Goal: Find specific page/section

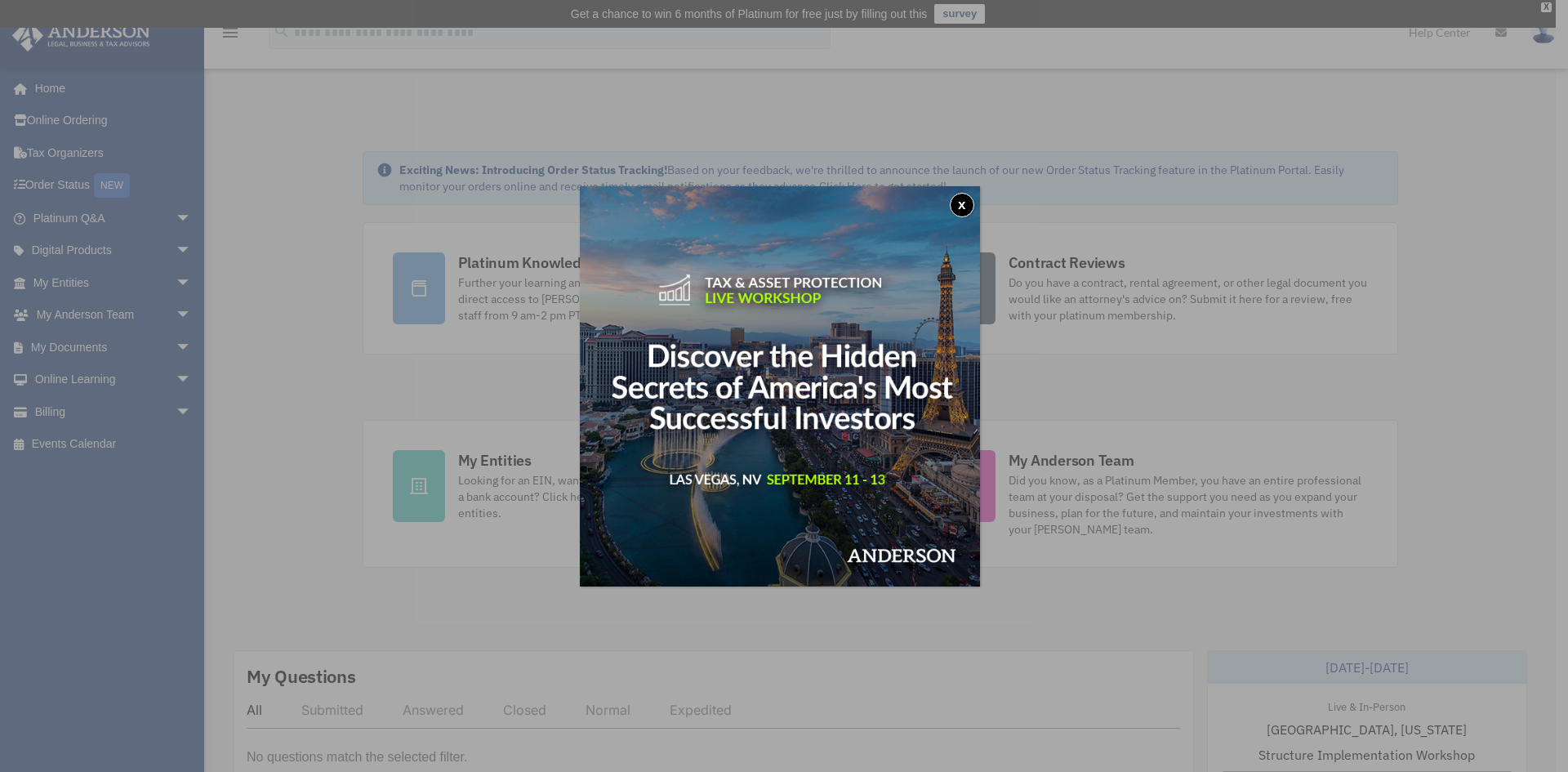
click at [968, 198] on button "x" at bounding box center [962, 205] width 25 height 25
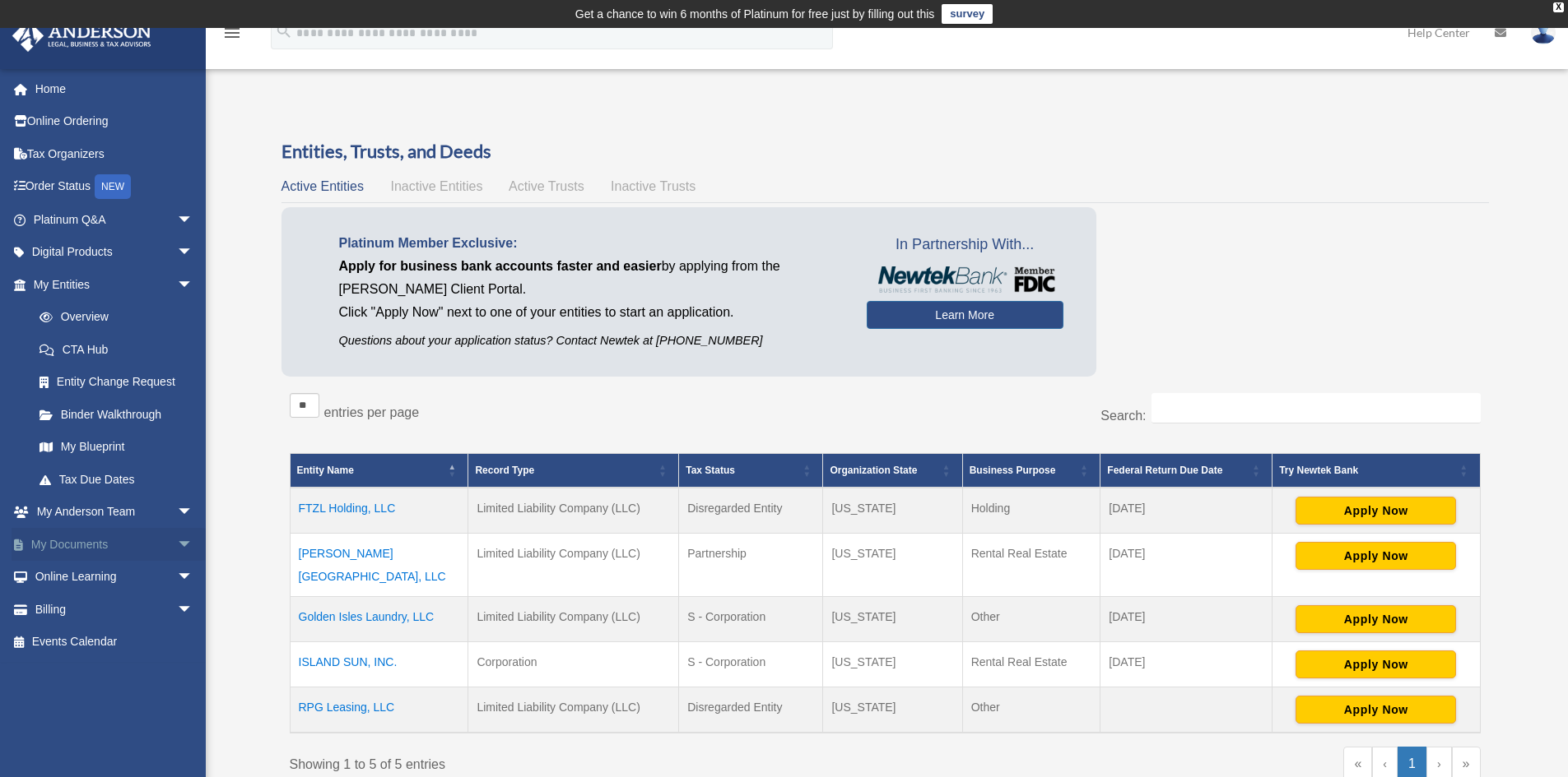
click at [92, 549] on link "My Documents arrow_drop_down" at bounding box center [115, 544] width 206 height 32
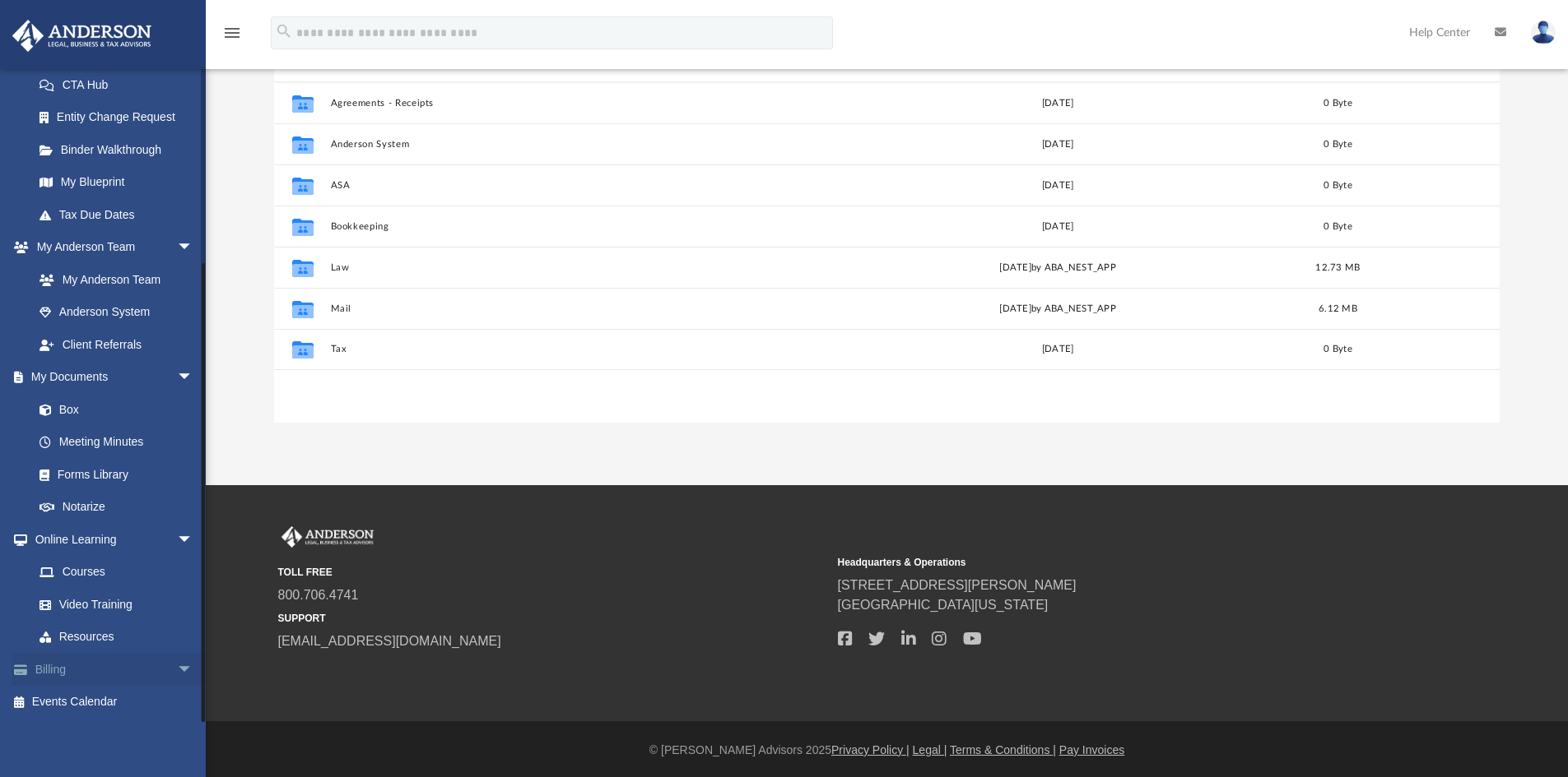
scroll to position [247, 0]
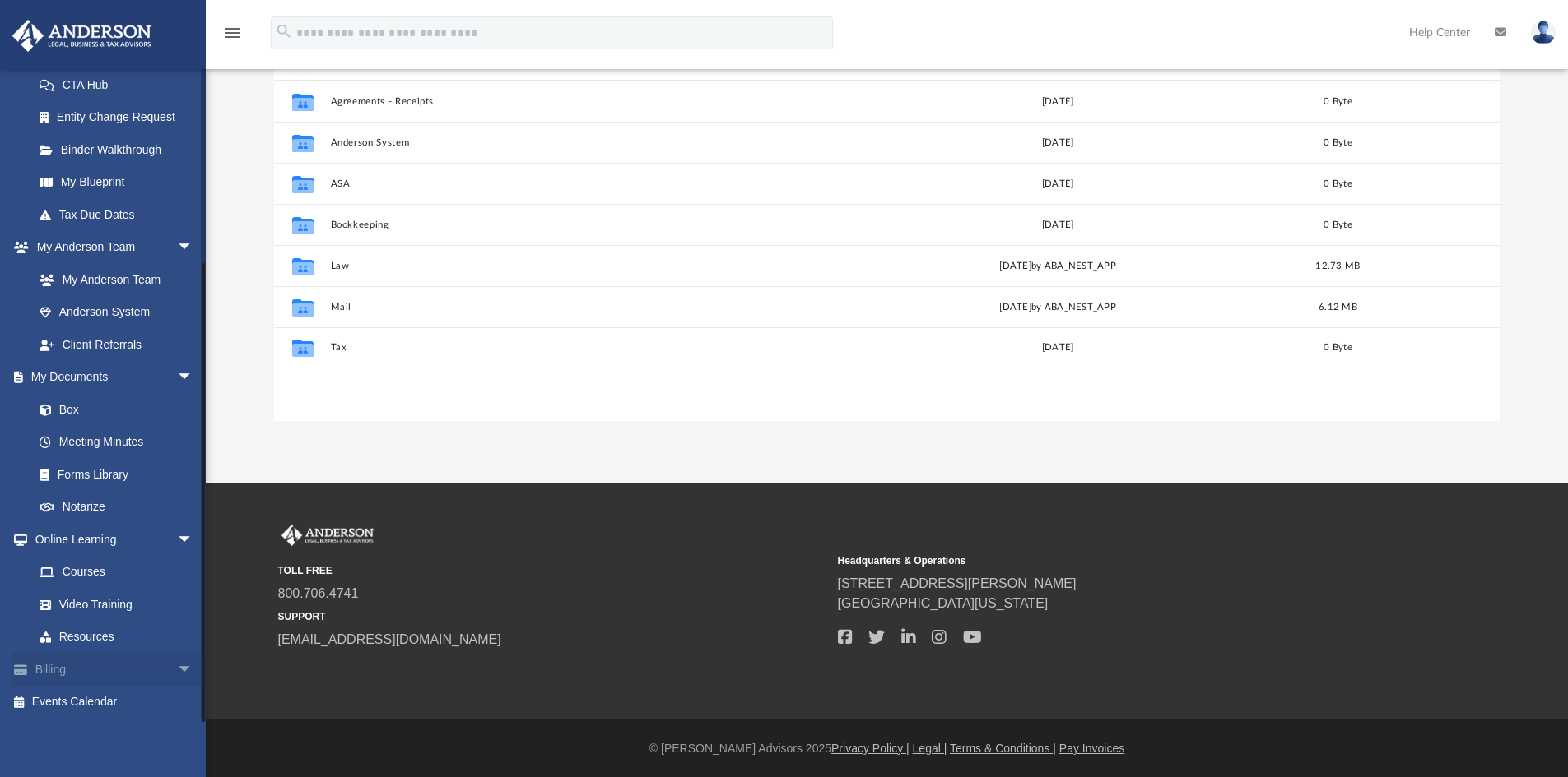
click at [53, 669] on link "Billing arrow_drop_down" at bounding box center [115, 669] width 206 height 32
click at [177, 671] on span "arrow_drop_down" at bounding box center [193, 669] width 32 height 33
